Goal: Task Accomplishment & Management: Manage account settings

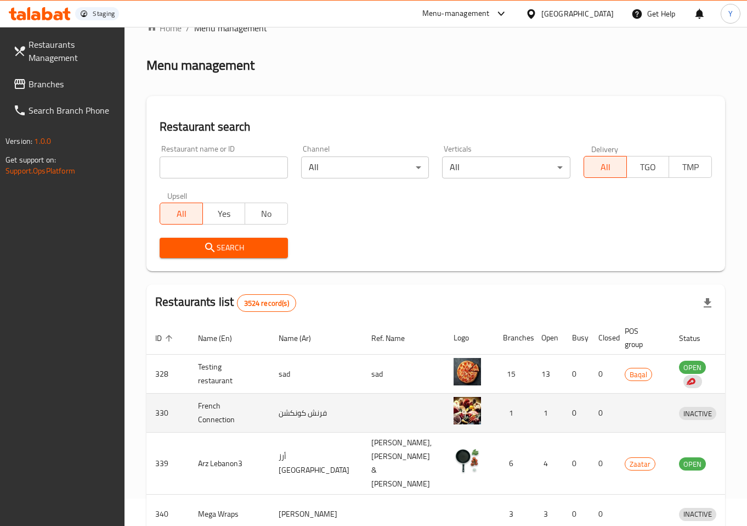
scroll to position [33, 0]
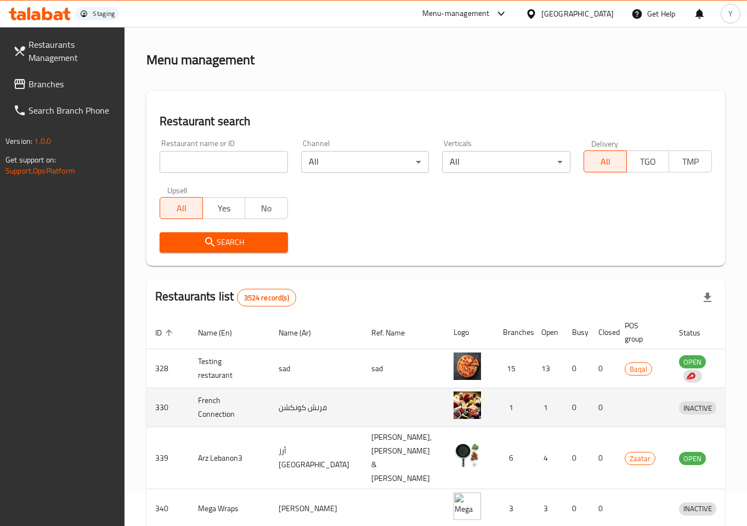
click at [454, 402] on img "enhanced table" at bounding box center [467, 404] width 27 height 27
click at [298, 410] on td "فرنش كونكشن" at bounding box center [316, 407] width 93 height 39
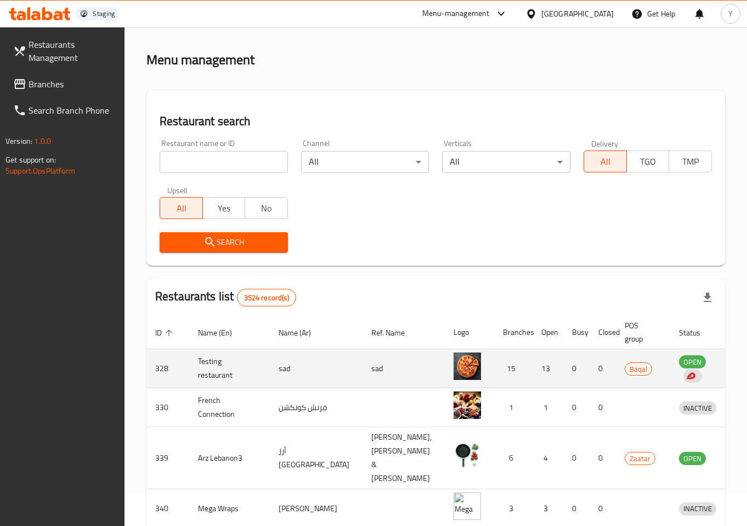
drag, startPoint x: 193, startPoint y: 396, endPoint x: 280, endPoint y: 387, distance: 88.2
click at [196, 396] on td "French Connection" at bounding box center [229, 407] width 81 height 39
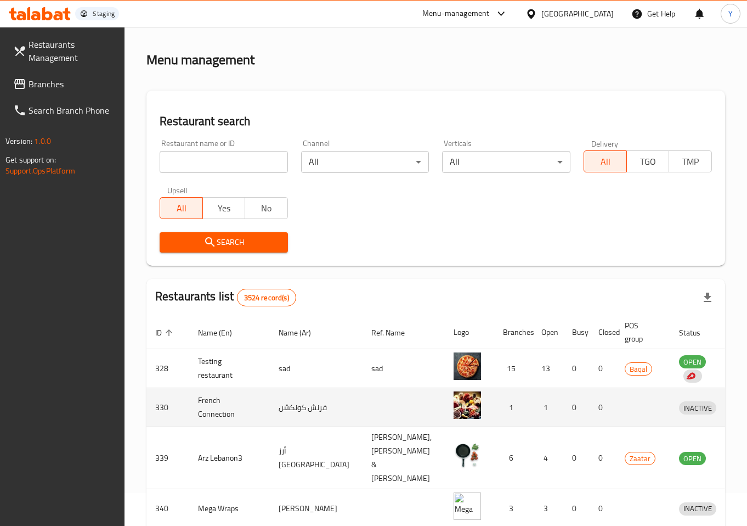
click at [739, 407] on icon "enhanced table" at bounding box center [745, 407] width 12 height 9
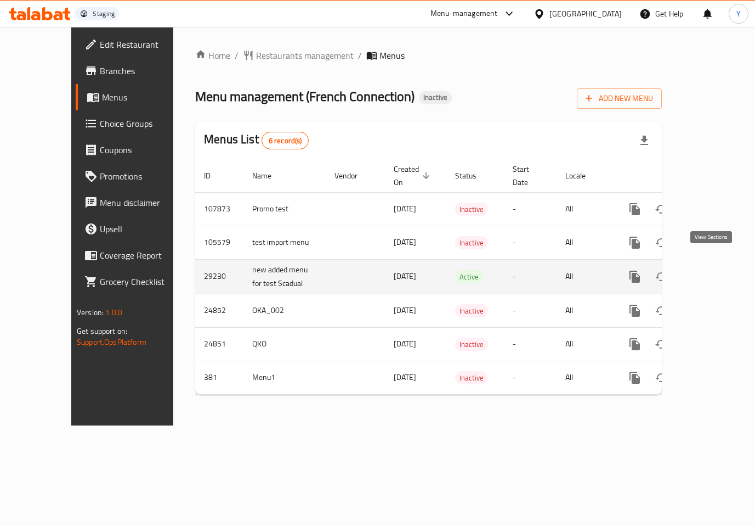
click at [714, 270] on icon "enhanced table" at bounding box center [714, 276] width 13 height 13
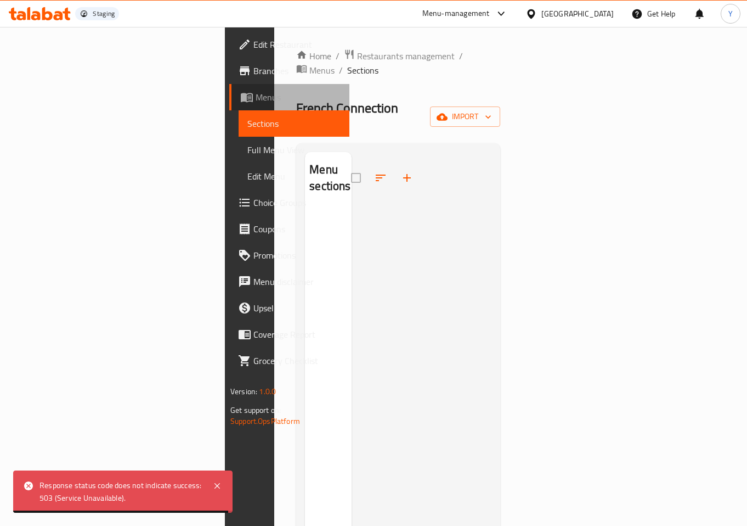
click at [256, 100] on span "Menus" at bounding box center [298, 97] width 85 height 13
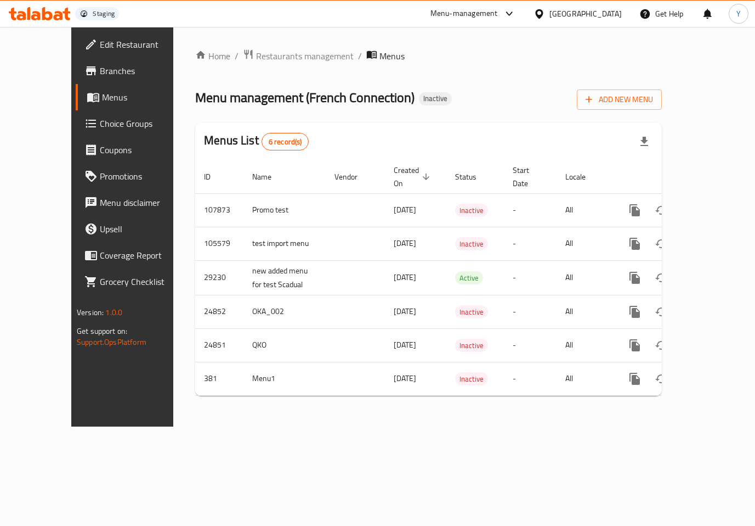
click at [100, 42] on span "Edit Restaurant" at bounding box center [144, 44] width 89 height 13
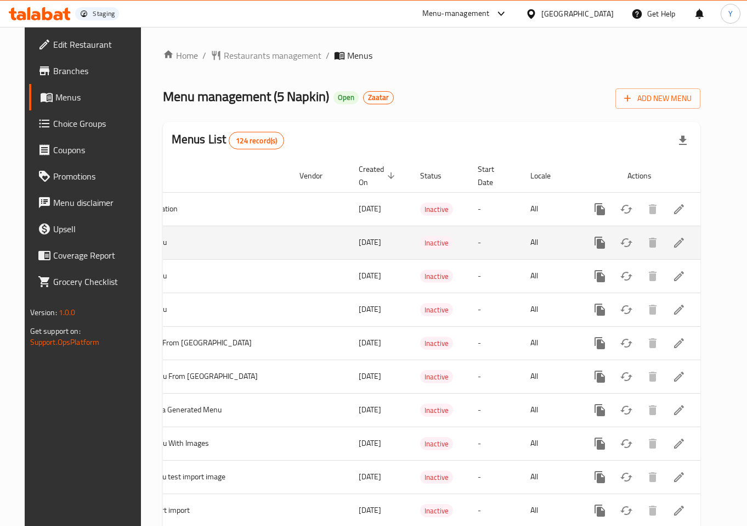
scroll to position [0, 102]
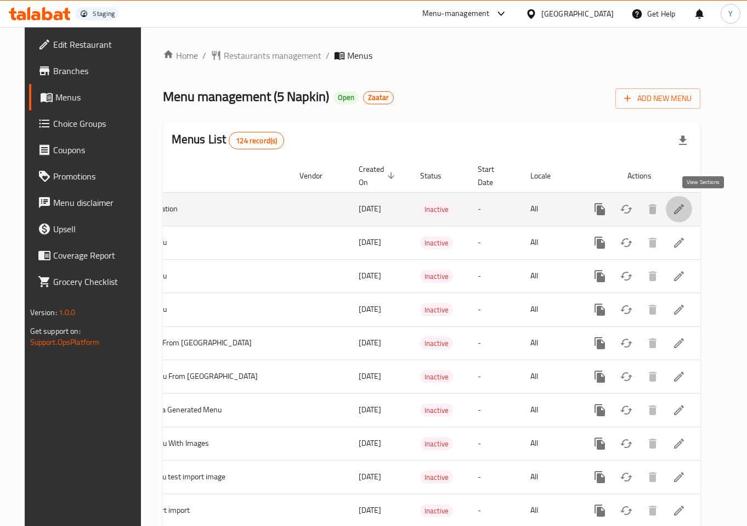
click at [686, 212] on icon "enhanced table" at bounding box center [679, 208] width 13 height 13
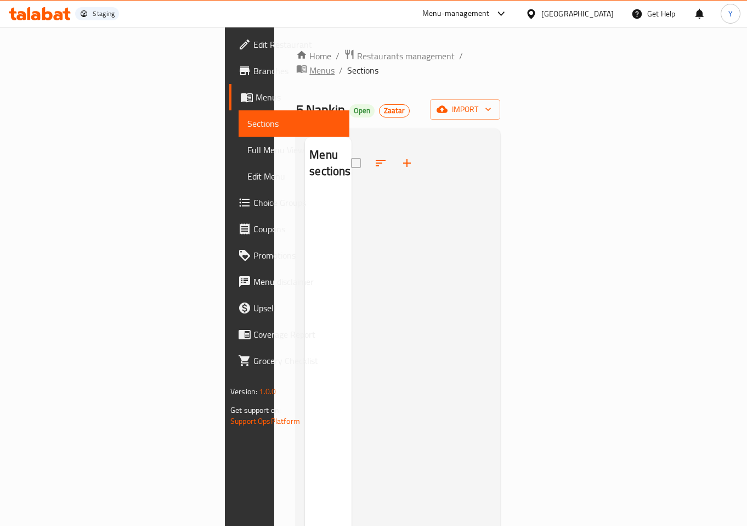
click at [331, 64] on span "Menus" at bounding box center [321, 70] width 25 height 13
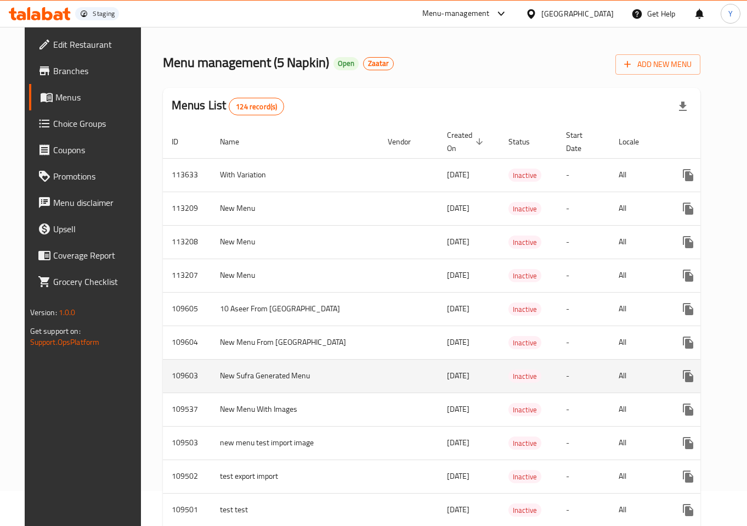
scroll to position [39, 0]
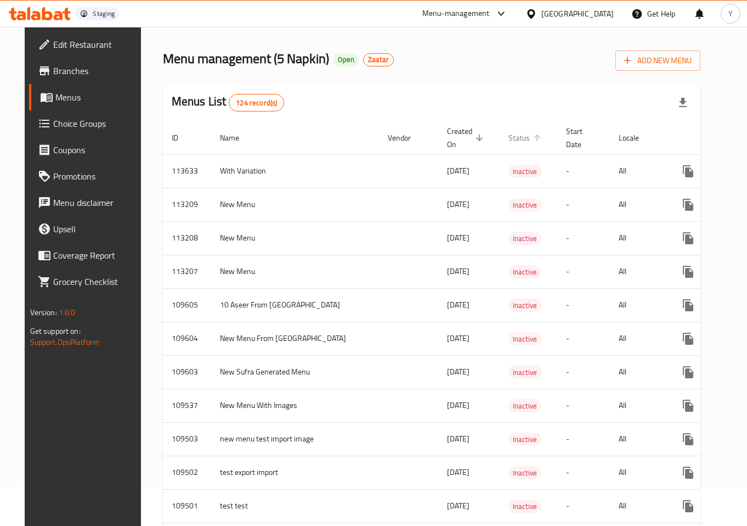
click at [544, 133] on span "Status" at bounding box center [526, 137] width 36 height 13
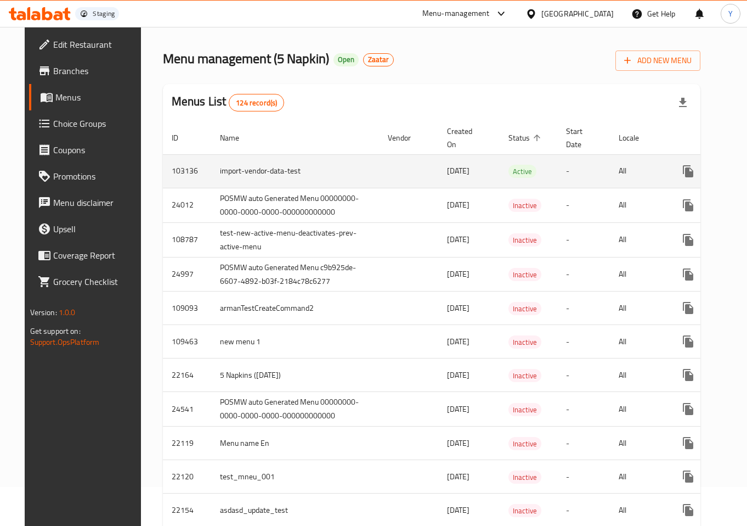
scroll to position [0, 102]
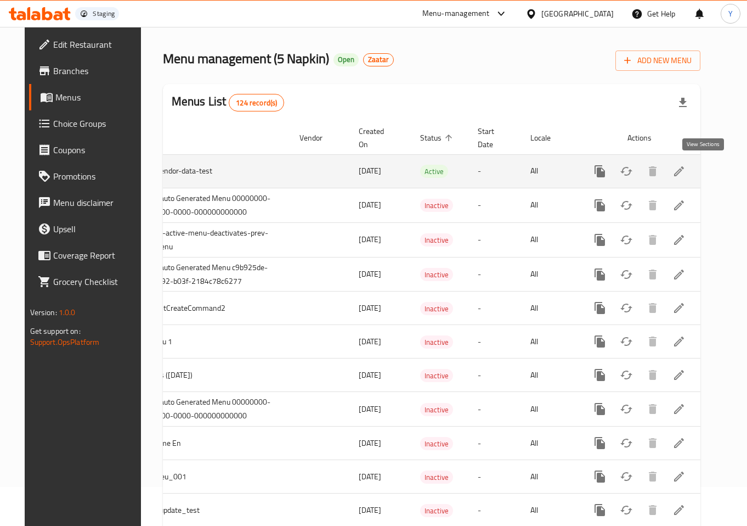
click at [684, 172] on icon "enhanced table" at bounding box center [679, 171] width 10 height 10
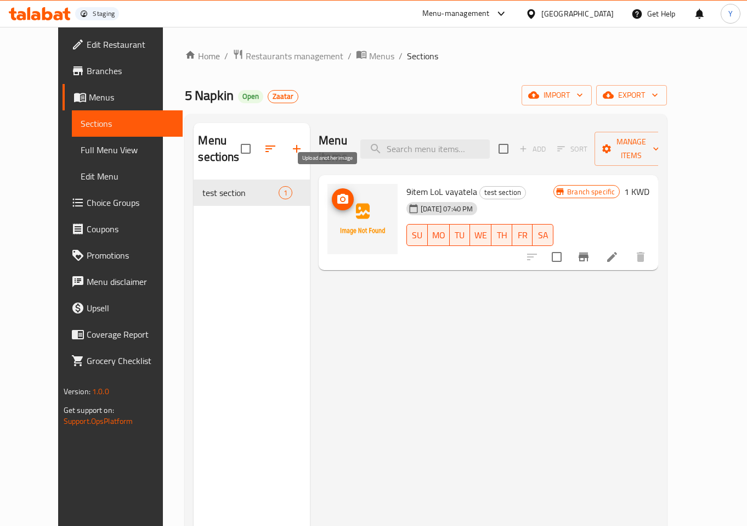
click at [336, 193] on icon "upload picture" at bounding box center [342, 199] width 13 height 13
click at [348, 194] on img at bounding box center [362, 219] width 70 height 70
click at [336, 193] on icon "upload picture" at bounding box center [342, 199] width 13 height 13
